Goal: Transaction & Acquisition: Subscribe to service/newsletter

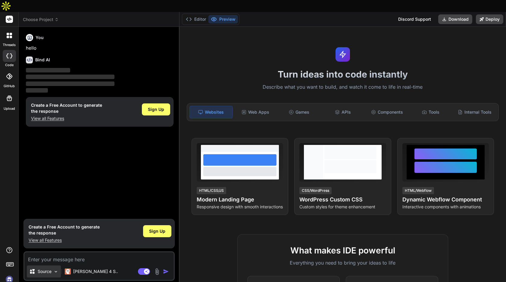
click at [48, 266] on div "Source" at bounding box center [44, 272] width 34 height 12
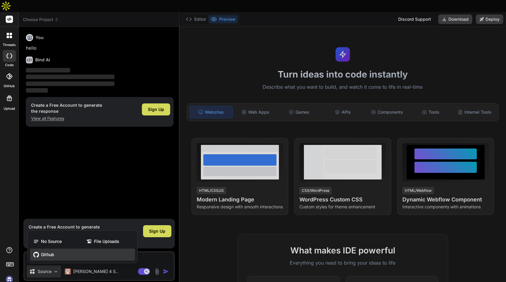
click at [44, 252] on span "Github" at bounding box center [47, 255] width 13 height 6
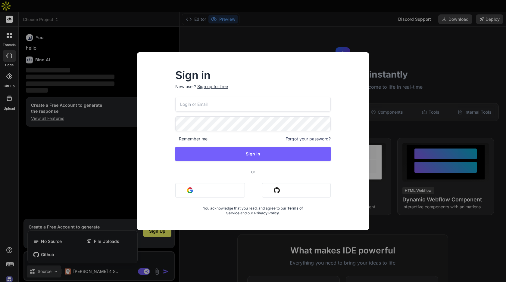
click at [287, 189] on button "Sign in with Github" at bounding box center [296, 190] width 69 height 14
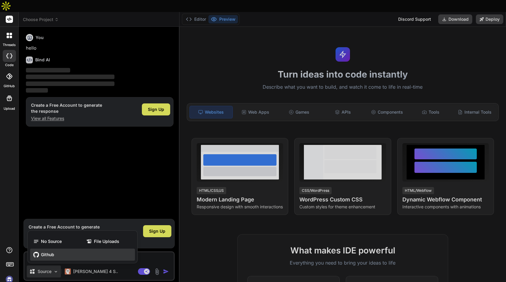
click at [39, 249] on div "Github" at bounding box center [82, 255] width 105 height 12
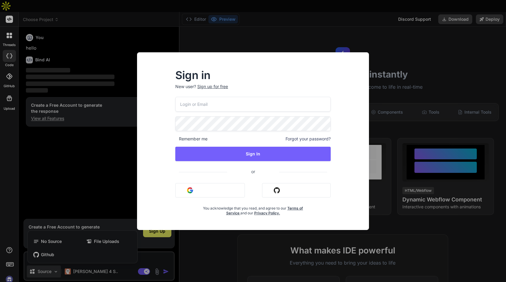
click at [289, 190] on button "Sign in with Github" at bounding box center [296, 190] width 69 height 14
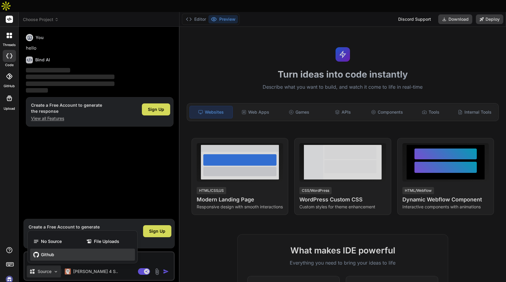
click at [55, 249] on div "Github" at bounding box center [82, 255] width 105 height 12
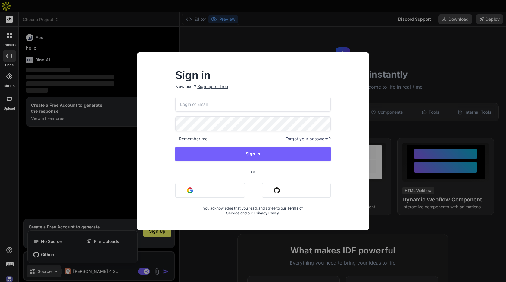
click at [452, 40] on div "Sign in New user? Sign up for free Remember me Forgot your password? Sign In or…" at bounding box center [253, 141] width 506 height 282
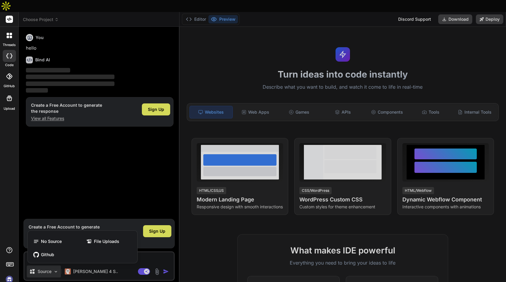
click at [5, 275] on img at bounding box center [9, 280] width 10 height 10
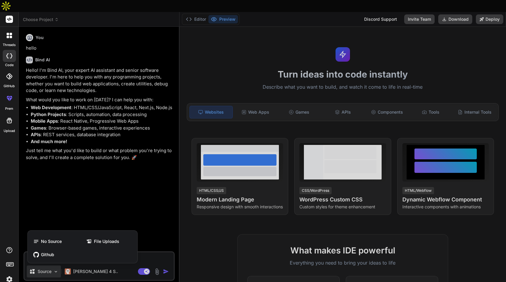
type textarea "x"
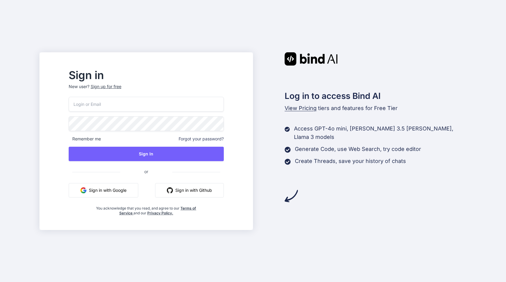
click at [212, 189] on button "Sign in with Github" at bounding box center [189, 190] width 69 height 14
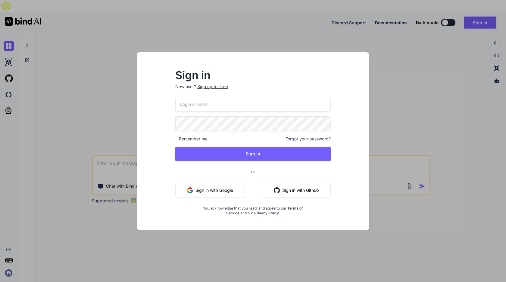
click at [298, 186] on button "Sign in with Github" at bounding box center [296, 190] width 69 height 14
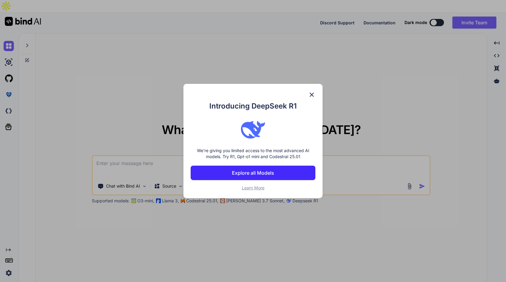
click at [312, 91] on img at bounding box center [311, 94] width 7 height 7
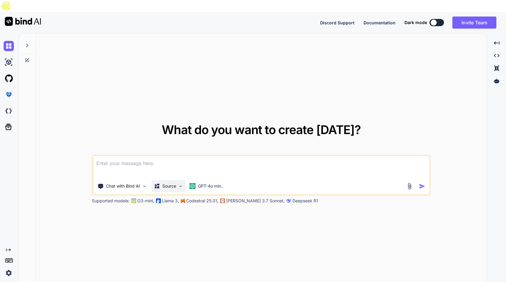
click at [170, 183] on p "Source" at bounding box center [169, 186] width 14 height 6
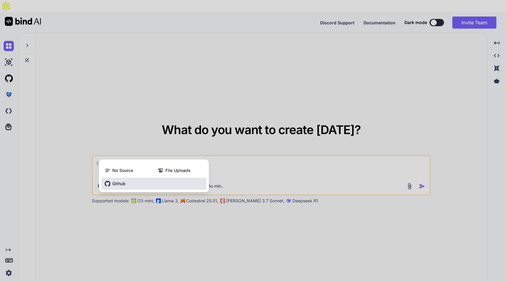
click at [142, 178] on div "Github" at bounding box center [153, 184] width 105 height 12
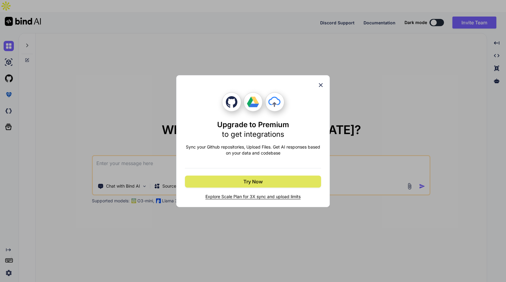
click at [259, 182] on span "Try Now" at bounding box center [252, 181] width 19 height 7
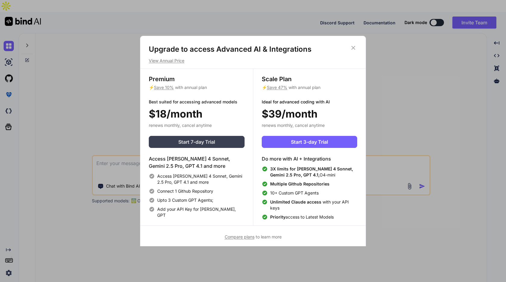
click at [217, 139] on button "Start 7-day Trial" at bounding box center [197, 142] width 96 height 12
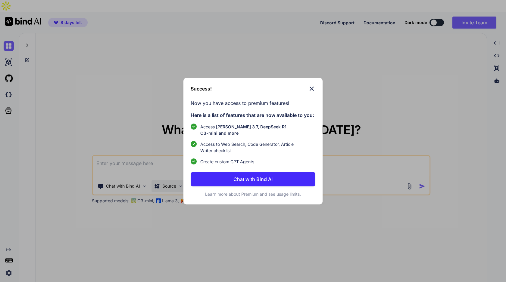
click at [176, 173] on div "Success! Now you have access to premium features! Here is a list of features th…" at bounding box center [253, 141] width 506 height 282
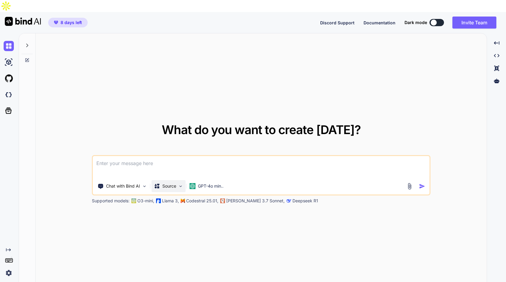
click at [176, 183] on p "Source" at bounding box center [169, 186] width 14 height 6
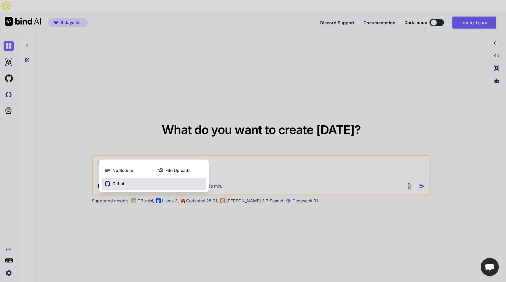
click at [175, 178] on div "Github" at bounding box center [153, 184] width 105 height 12
type textarea "x"
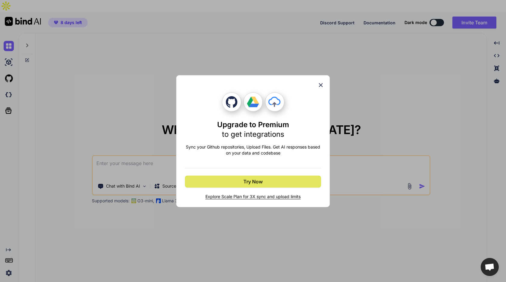
click at [280, 183] on button "Try Now" at bounding box center [253, 182] width 136 height 12
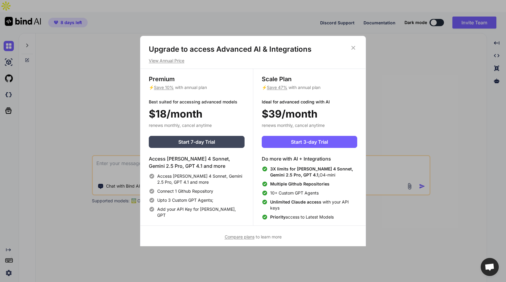
click at [353, 48] on icon at bounding box center [353, 48] width 4 height 4
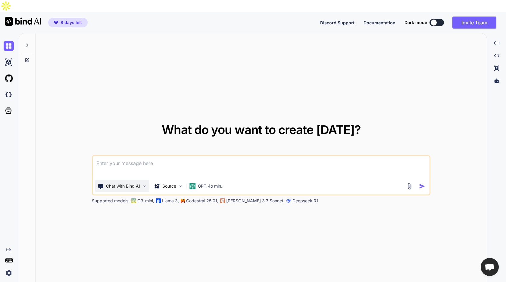
click at [137, 183] on p "Chat with Bind AI" at bounding box center [123, 186] width 34 height 6
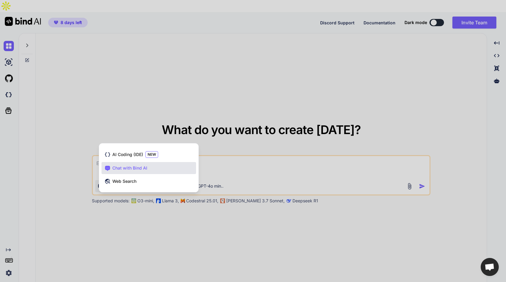
click at [195, 105] on div at bounding box center [253, 141] width 506 height 282
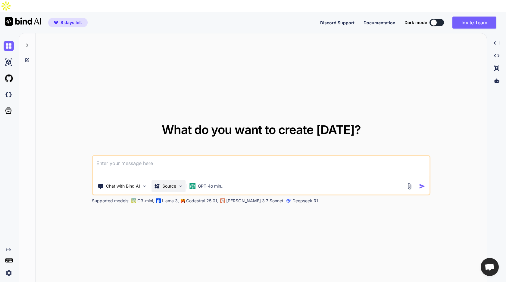
click at [172, 183] on p "Source" at bounding box center [169, 186] width 14 height 6
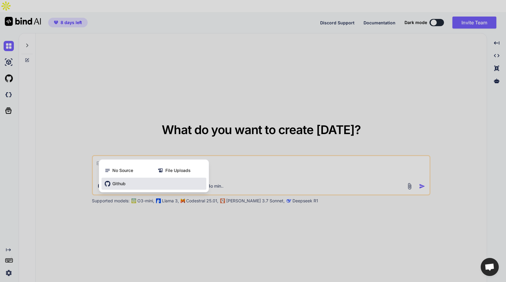
click at [123, 181] on span "Github" at bounding box center [118, 184] width 13 height 6
type textarea "x"
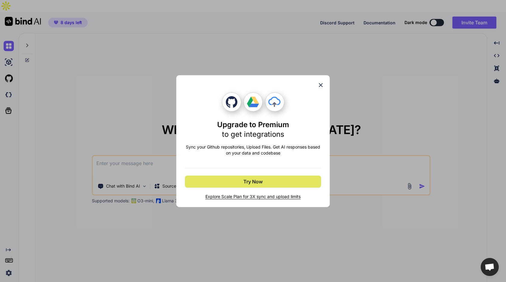
click at [239, 184] on button "Try Now" at bounding box center [253, 182] width 136 height 12
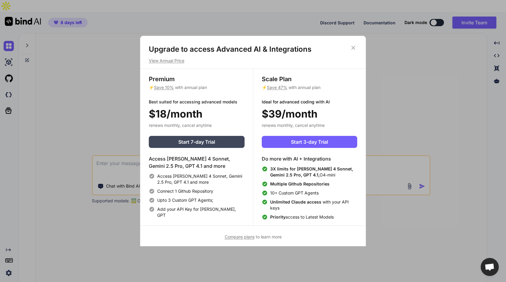
click at [356, 49] on icon at bounding box center [353, 48] width 7 height 7
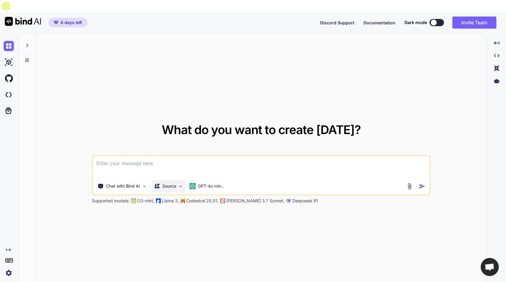
click at [176, 180] on div "Source" at bounding box center [168, 186] width 34 height 12
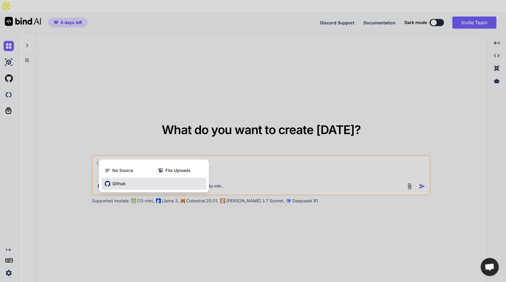
click at [153, 178] on div "Github" at bounding box center [153, 184] width 105 height 12
type textarea "x"
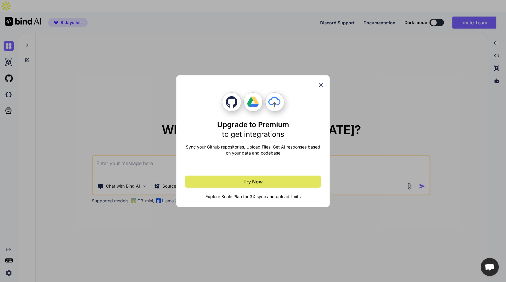
click at [264, 186] on button "Try Now" at bounding box center [253, 182] width 136 height 12
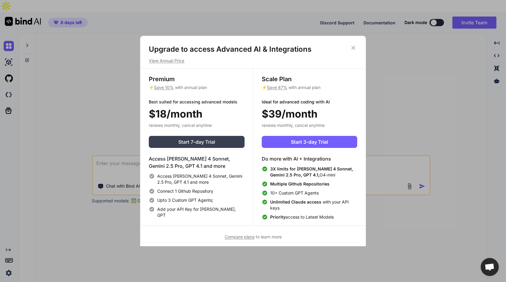
click at [218, 142] on button "Start 7-day Trial" at bounding box center [197, 142] width 96 height 12
click at [208, 142] on span "Start 7-day Trial" at bounding box center [196, 142] width 37 height 7
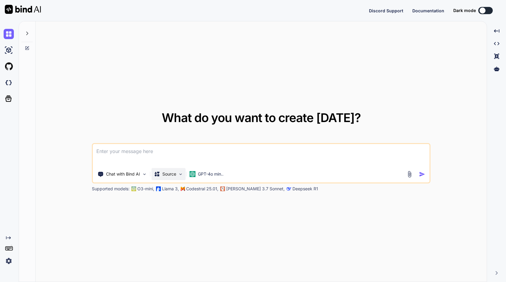
click at [170, 175] on p "Source" at bounding box center [169, 174] width 14 height 6
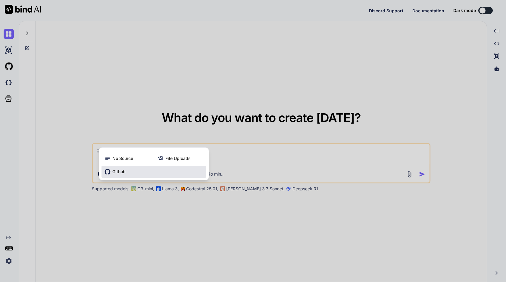
click at [165, 170] on div "Github" at bounding box center [153, 172] width 105 height 12
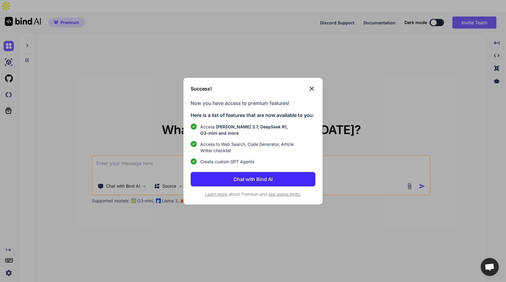
click at [249, 181] on p "Chat with Bind AI" at bounding box center [252, 179] width 39 height 7
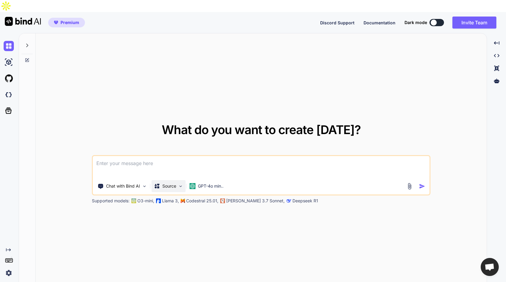
click at [174, 180] on div "Source" at bounding box center [168, 186] width 34 height 12
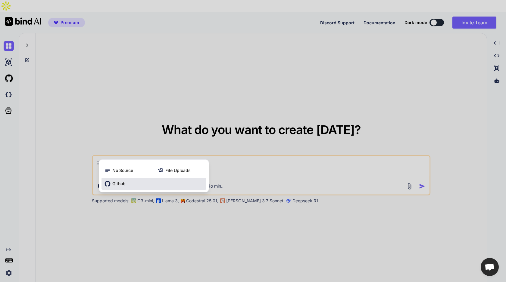
click at [187, 178] on div "Github" at bounding box center [153, 184] width 105 height 12
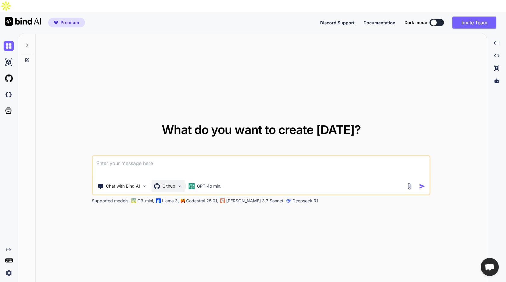
click at [170, 183] on p "Github" at bounding box center [168, 186] width 13 height 6
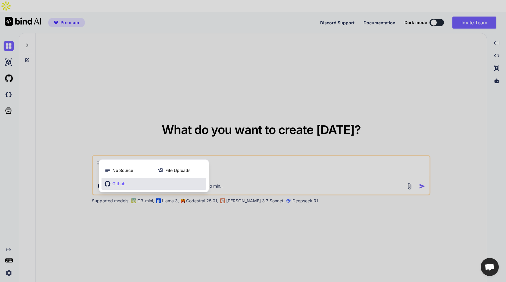
click at [170, 178] on div "Github" at bounding box center [153, 184] width 105 height 12
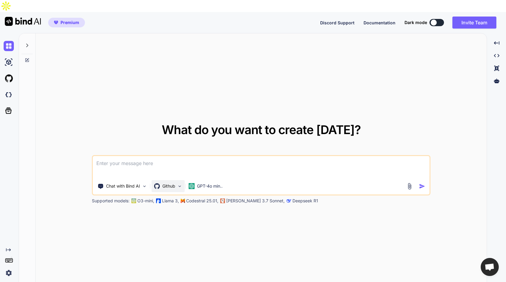
click at [172, 180] on div "Github" at bounding box center [167, 186] width 33 height 12
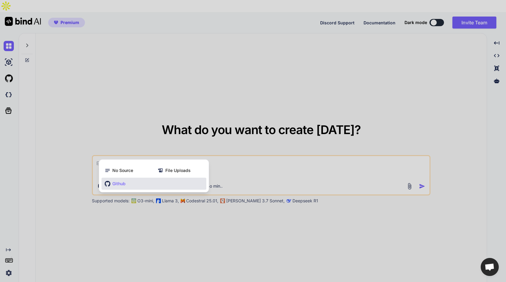
click at [142, 178] on div "Github" at bounding box center [153, 184] width 105 height 12
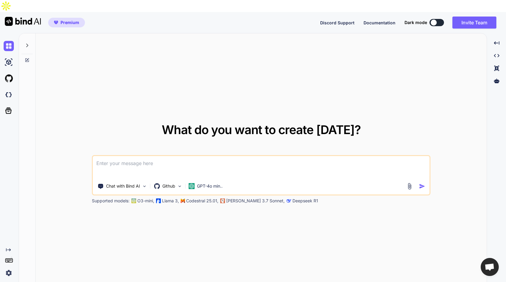
click at [151, 156] on textarea at bounding box center [261, 167] width 337 height 22
click at [27, 44] on icon at bounding box center [27, 46] width 2 height 4
type textarea "x"
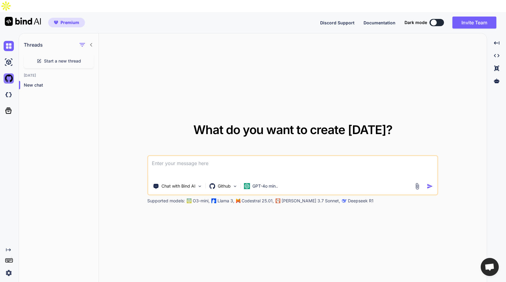
click at [8, 73] on img at bounding box center [9, 78] width 10 height 10
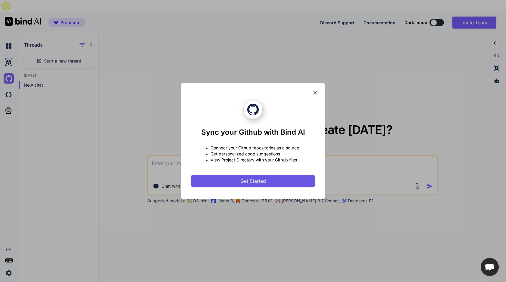
click at [251, 177] on button "Get Started" at bounding box center [253, 181] width 125 height 12
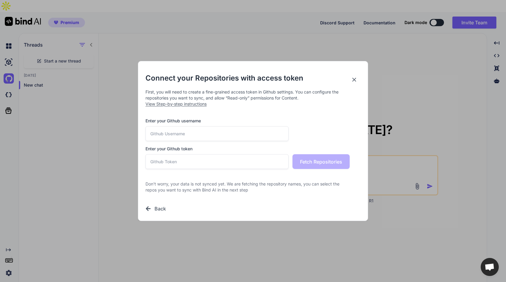
click at [196, 139] on input "text" at bounding box center [216, 133] width 143 height 15
